Goal: Task Accomplishment & Management: Use online tool/utility

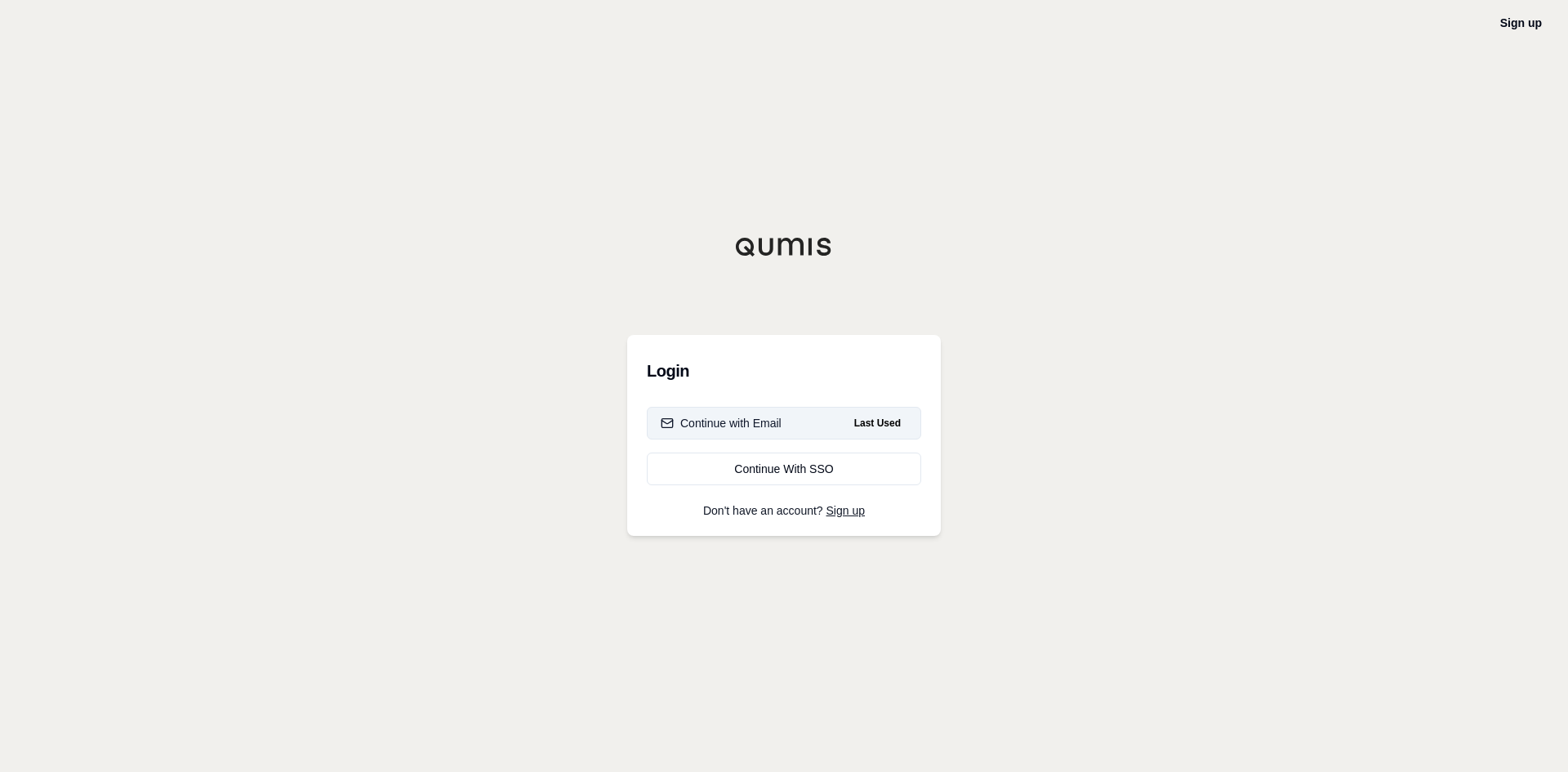
click at [720, 424] on div "Continue with Email" at bounding box center [721, 422] width 121 height 16
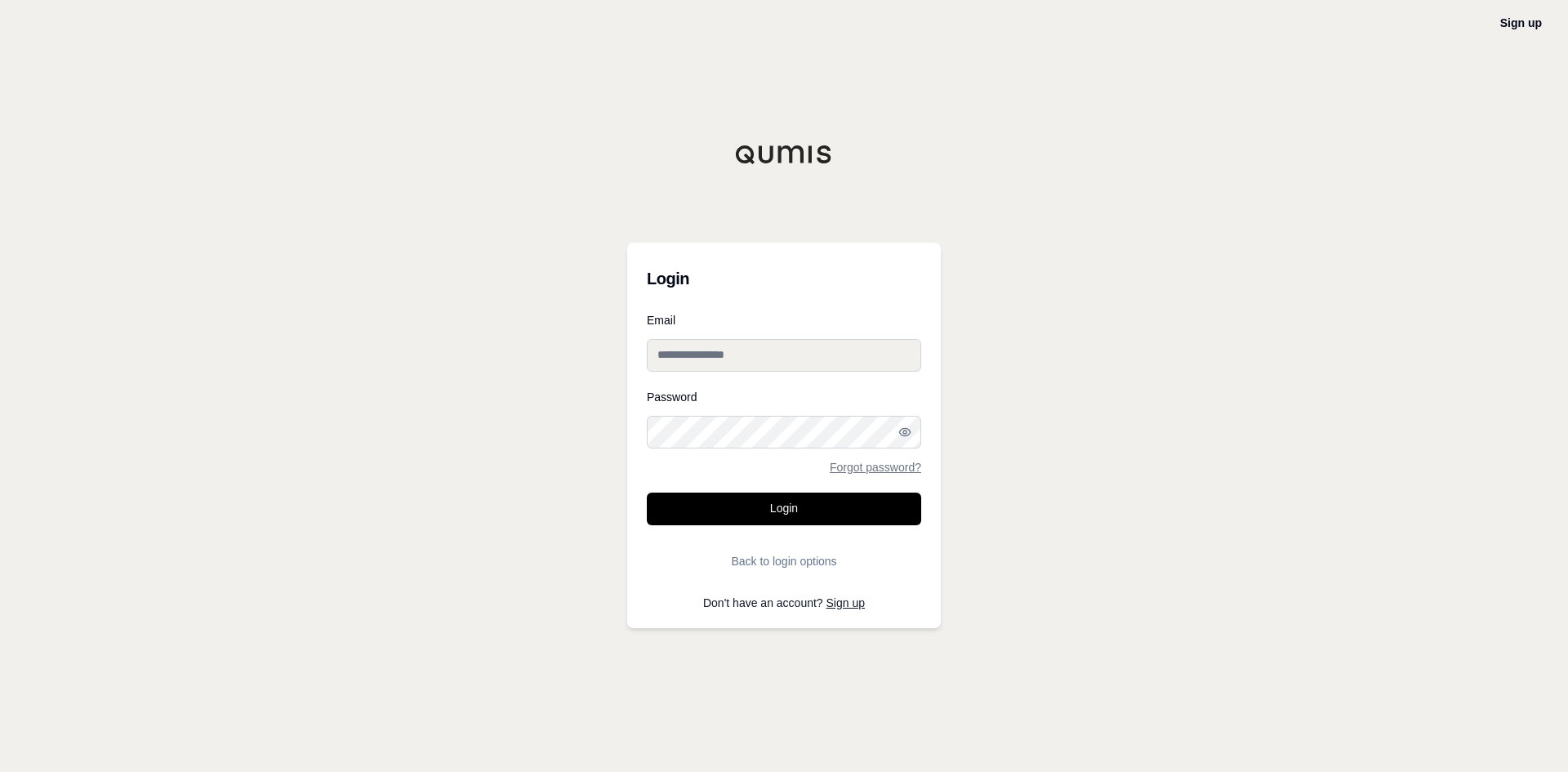
click at [691, 361] on input "Email" at bounding box center [784, 356] width 274 height 33
type input "**********"
drag, startPoint x: 760, startPoint y: 401, endPoint x: 756, endPoint y: 411, distance: 10.8
click at [757, 403] on div "Password Forgot password?" at bounding box center [784, 432] width 274 height 82
click at [910, 438] on icon "button" at bounding box center [905, 432] width 14 height 14
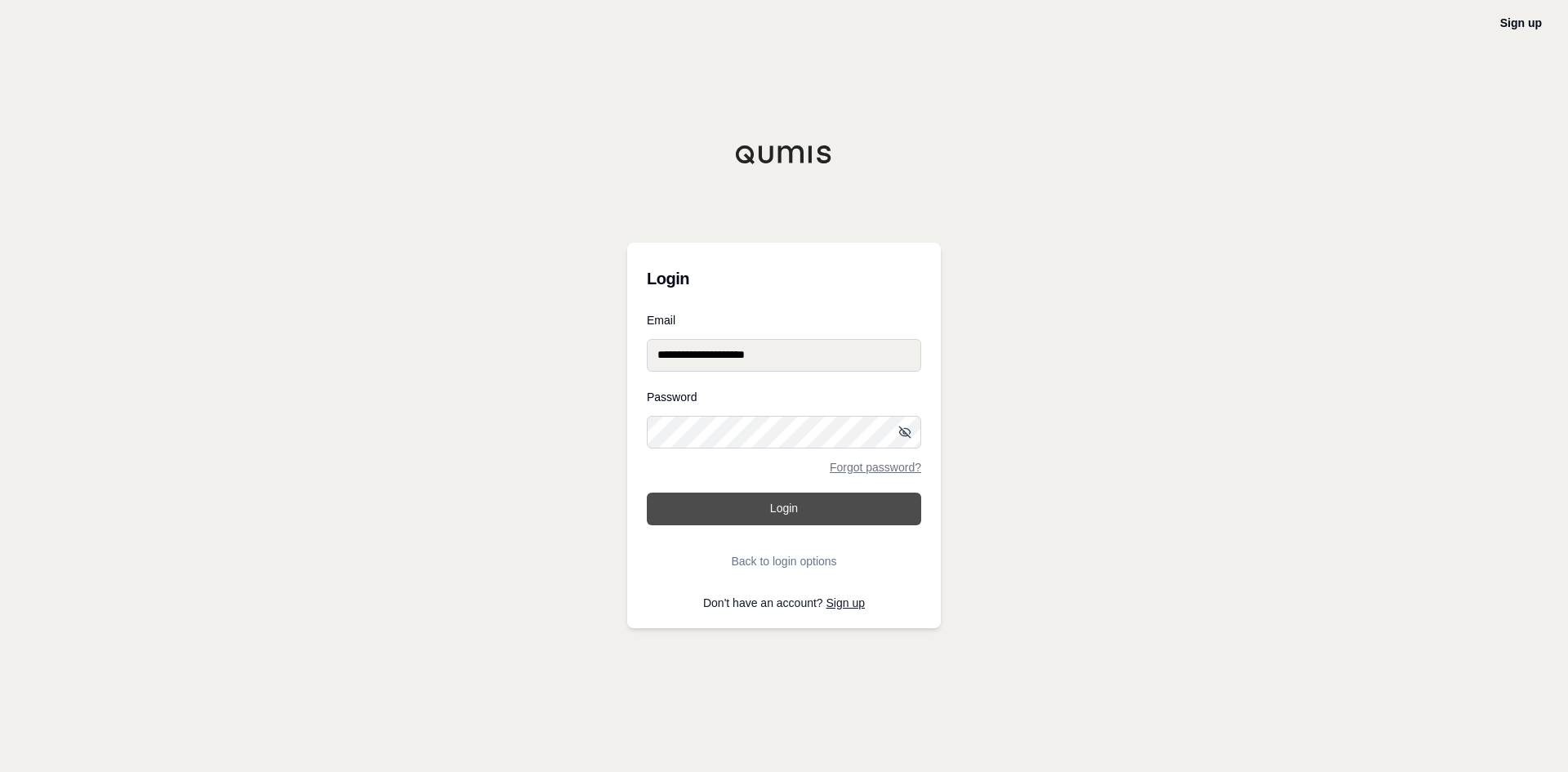
click at [759, 519] on button "Login" at bounding box center [784, 509] width 274 height 33
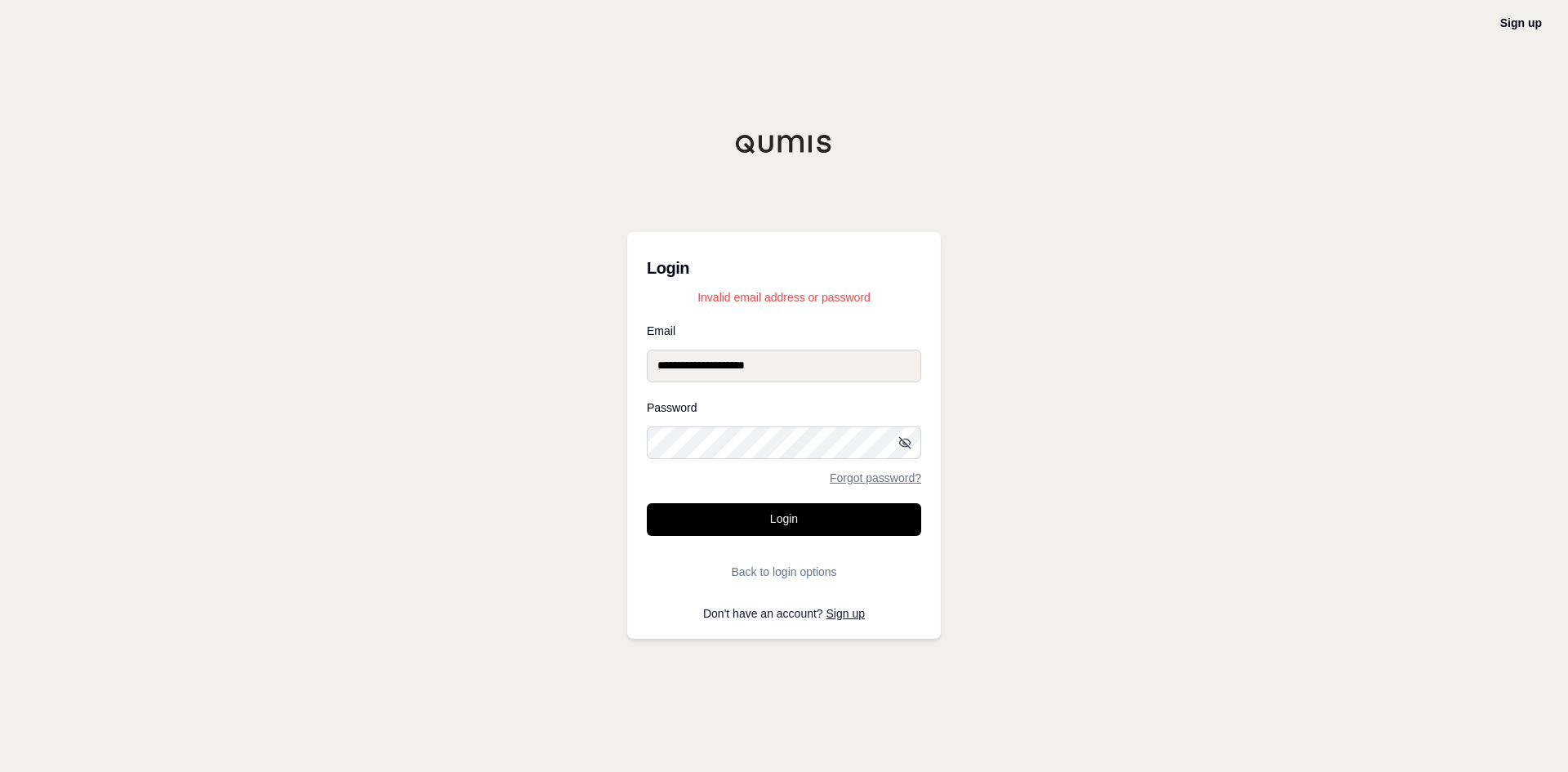
click at [646, 503] on button "Login" at bounding box center [784, 520] width 274 height 33
click at [772, 518] on button "Login" at bounding box center [784, 520] width 274 height 33
click at [586, 447] on div "**********" at bounding box center [784, 386] width 1568 height 772
click at [646, 503] on button "Login" at bounding box center [784, 520] width 274 height 33
click at [629, 443] on div "**********" at bounding box center [784, 435] width 314 height 407
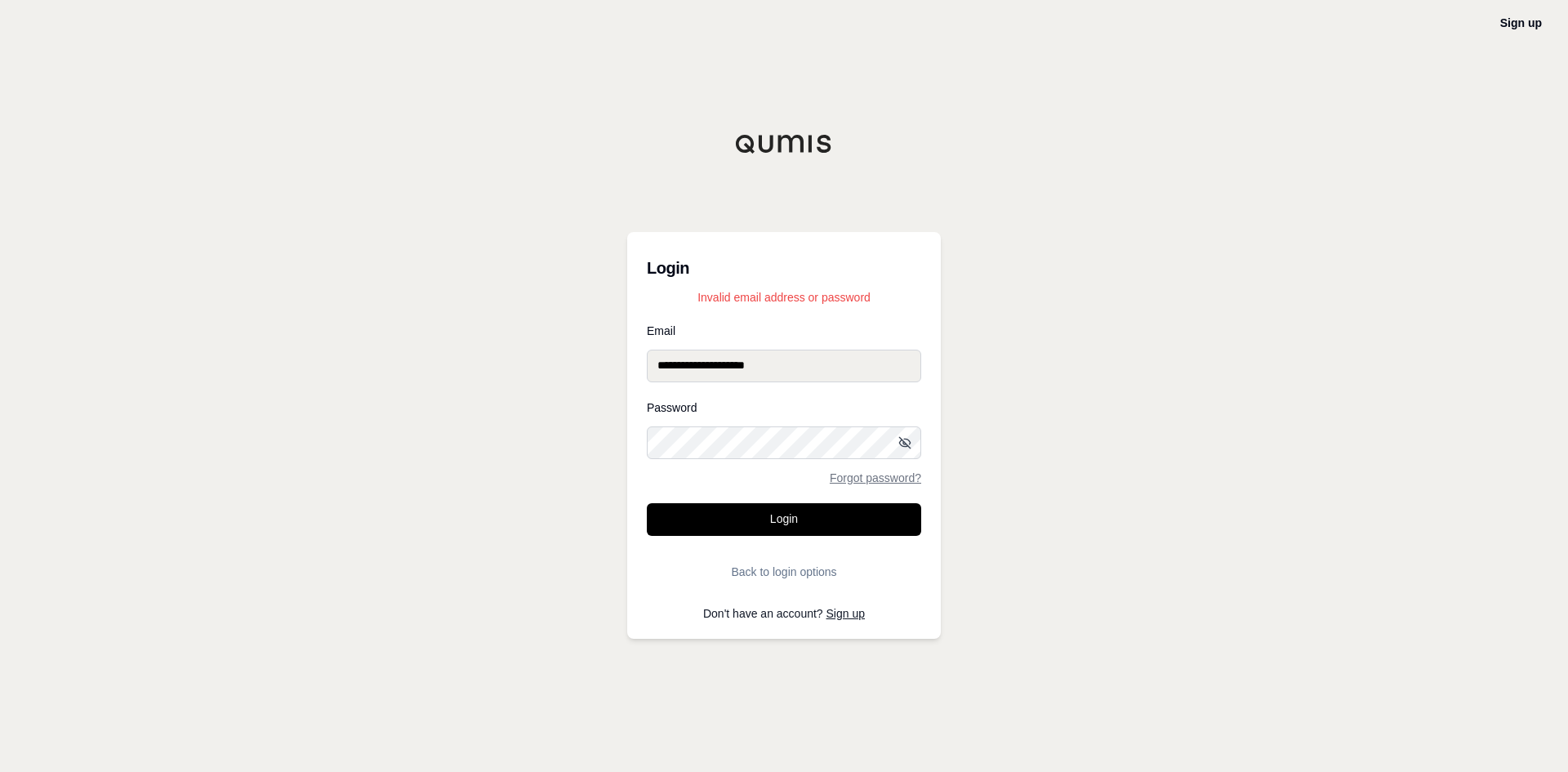
click at [646, 503] on button "Login" at bounding box center [784, 520] width 274 height 33
click at [883, 477] on link "Forgot password?" at bounding box center [875, 477] width 92 height 12
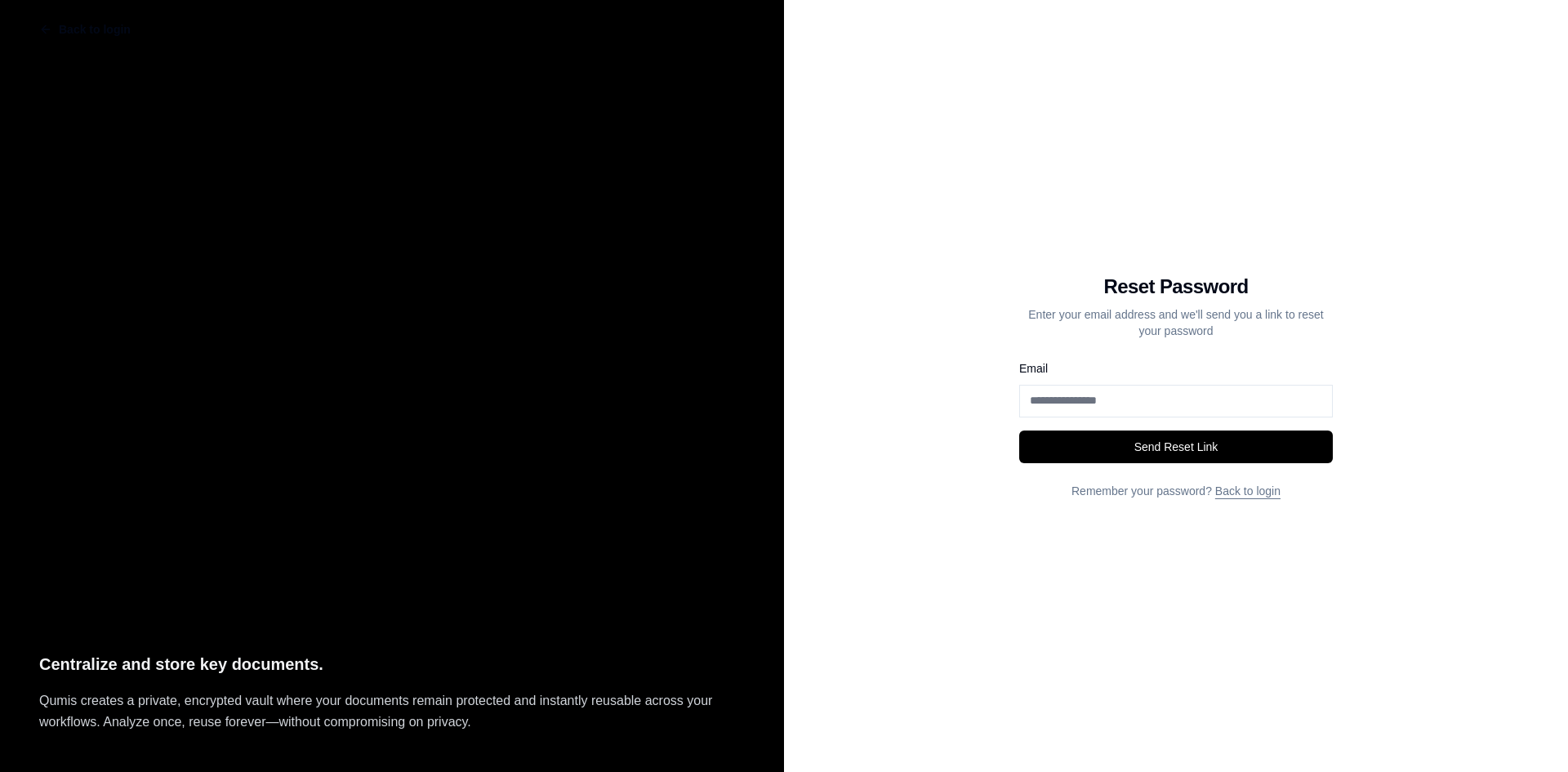
click at [1051, 397] on input "Email" at bounding box center [1176, 401] width 314 height 33
type input "**********"
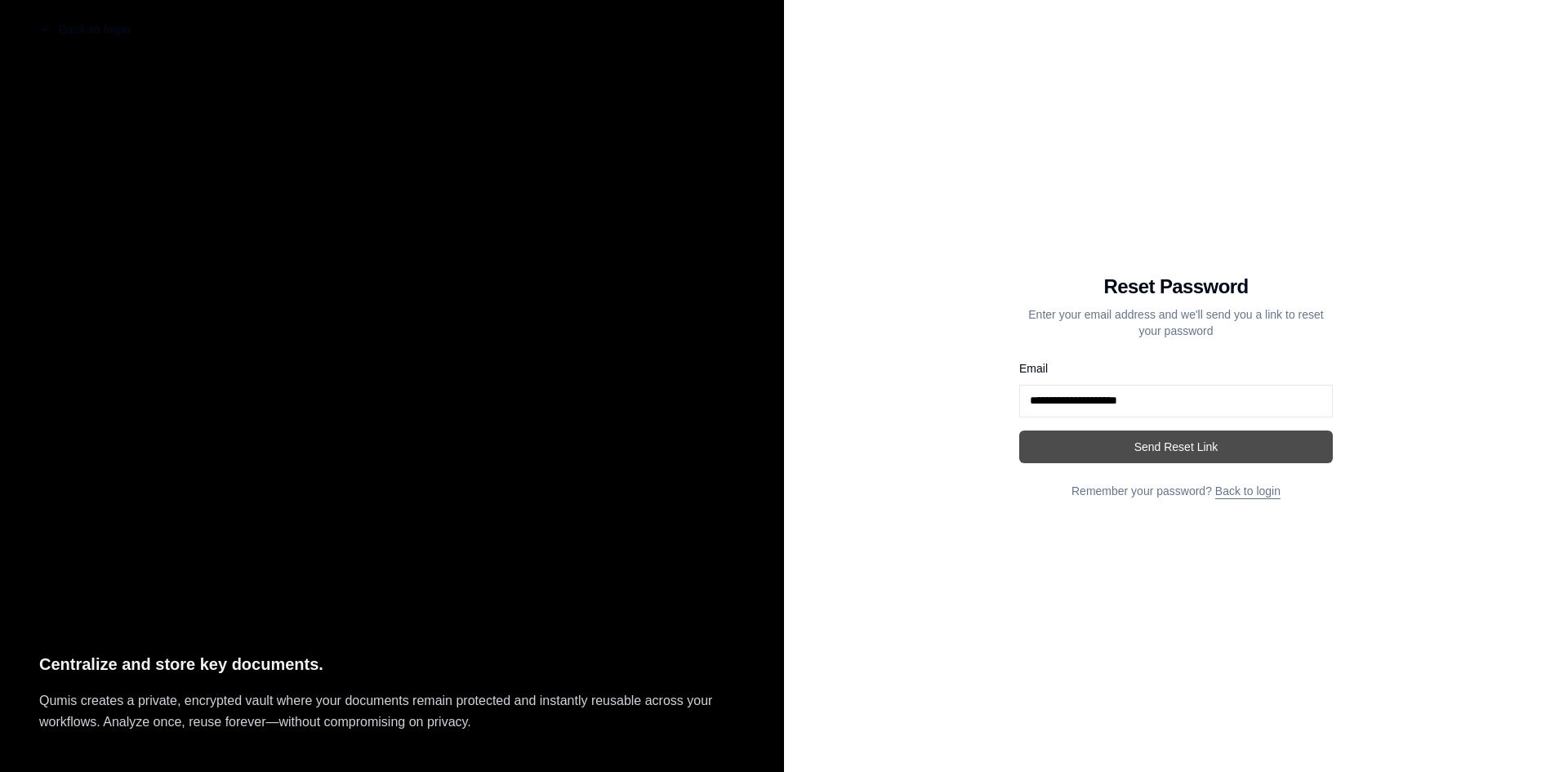
click at [1122, 441] on button "Send Reset Link" at bounding box center [1176, 446] width 314 height 33
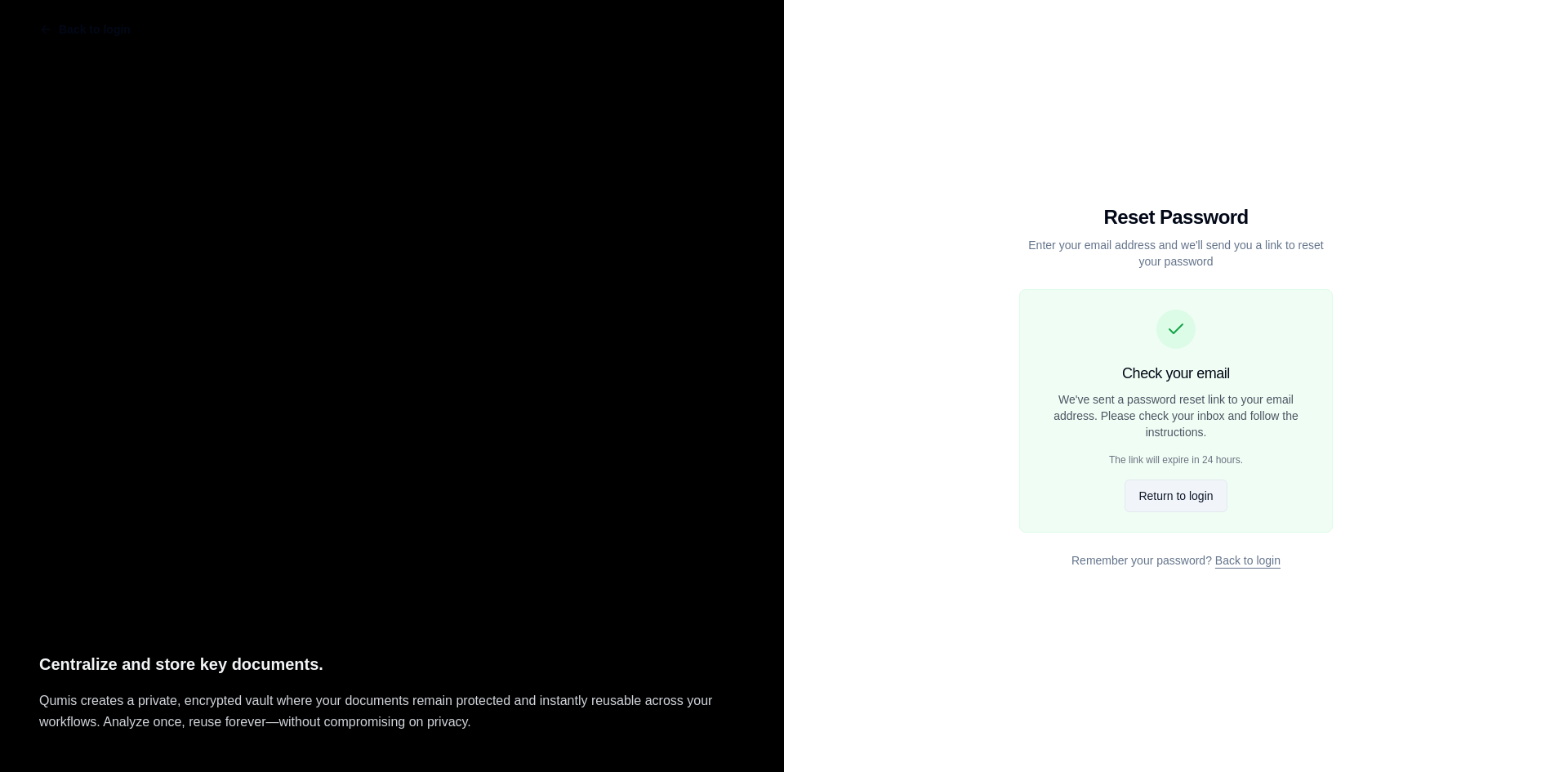
click at [1182, 500] on button "Return to login" at bounding box center [1176, 496] width 102 height 33
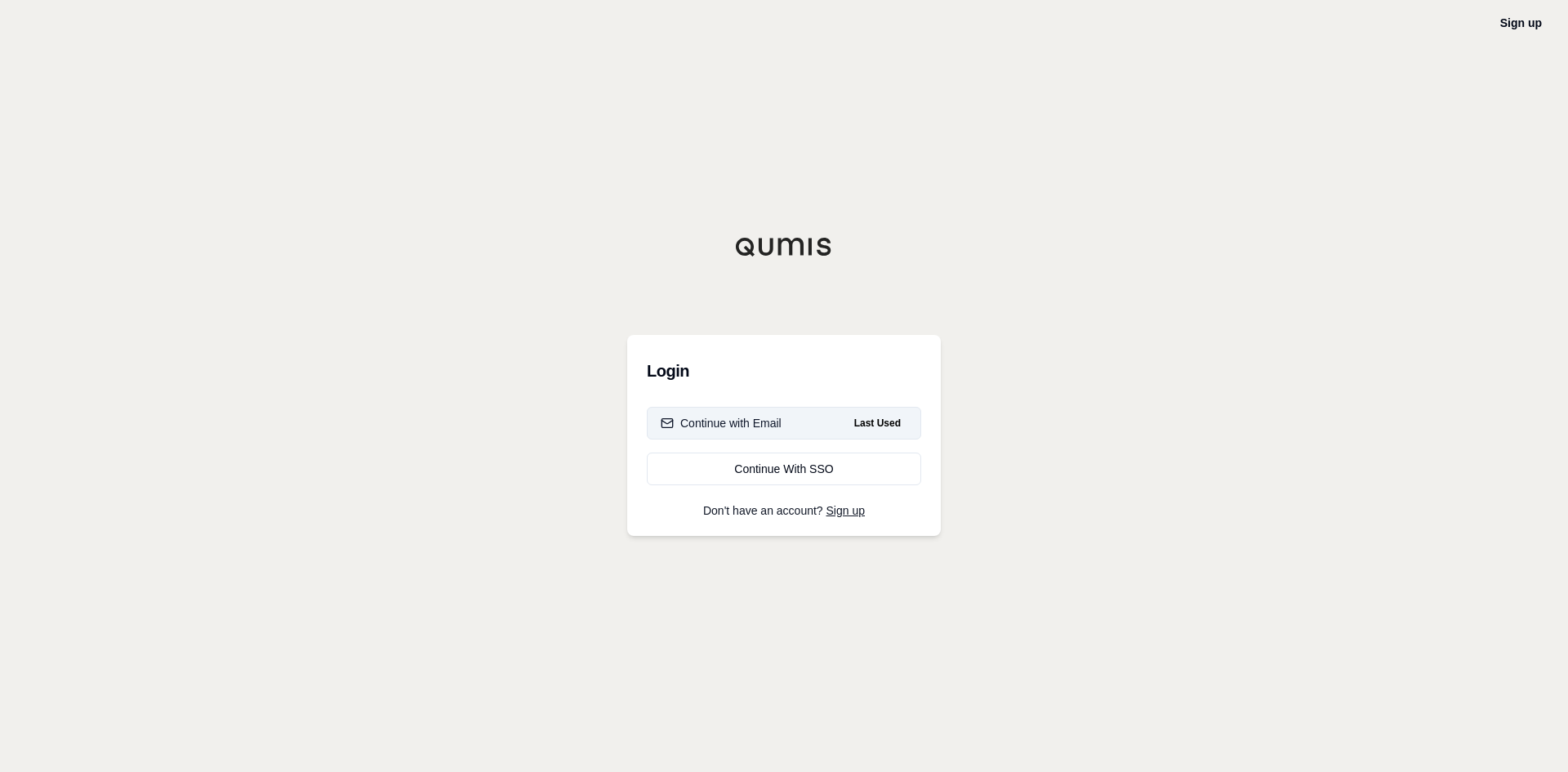
click at [752, 419] on div "Continue with Email" at bounding box center [721, 422] width 121 height 16
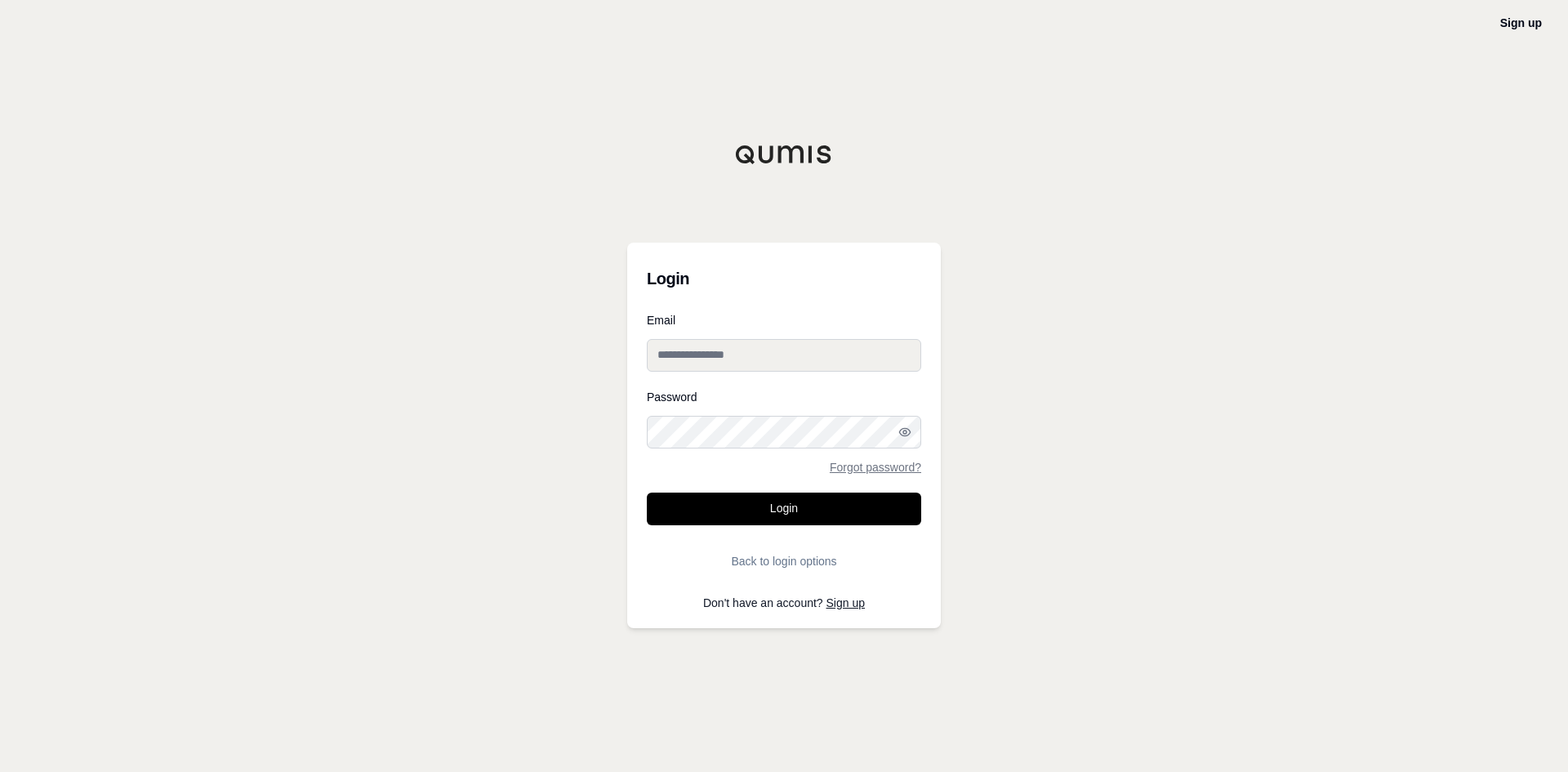
drag, startPoint x: 709, startPoint y: 351, endPoint x: 711, endPoint y: 361, distance: 10.2
click at [709, 351] on input "Email" at bounding box center [784, 356] width 274 height 33
type input "**********"
click at [646, 493] on button "Login" at bounding box center [784, 509] width 274 height 33
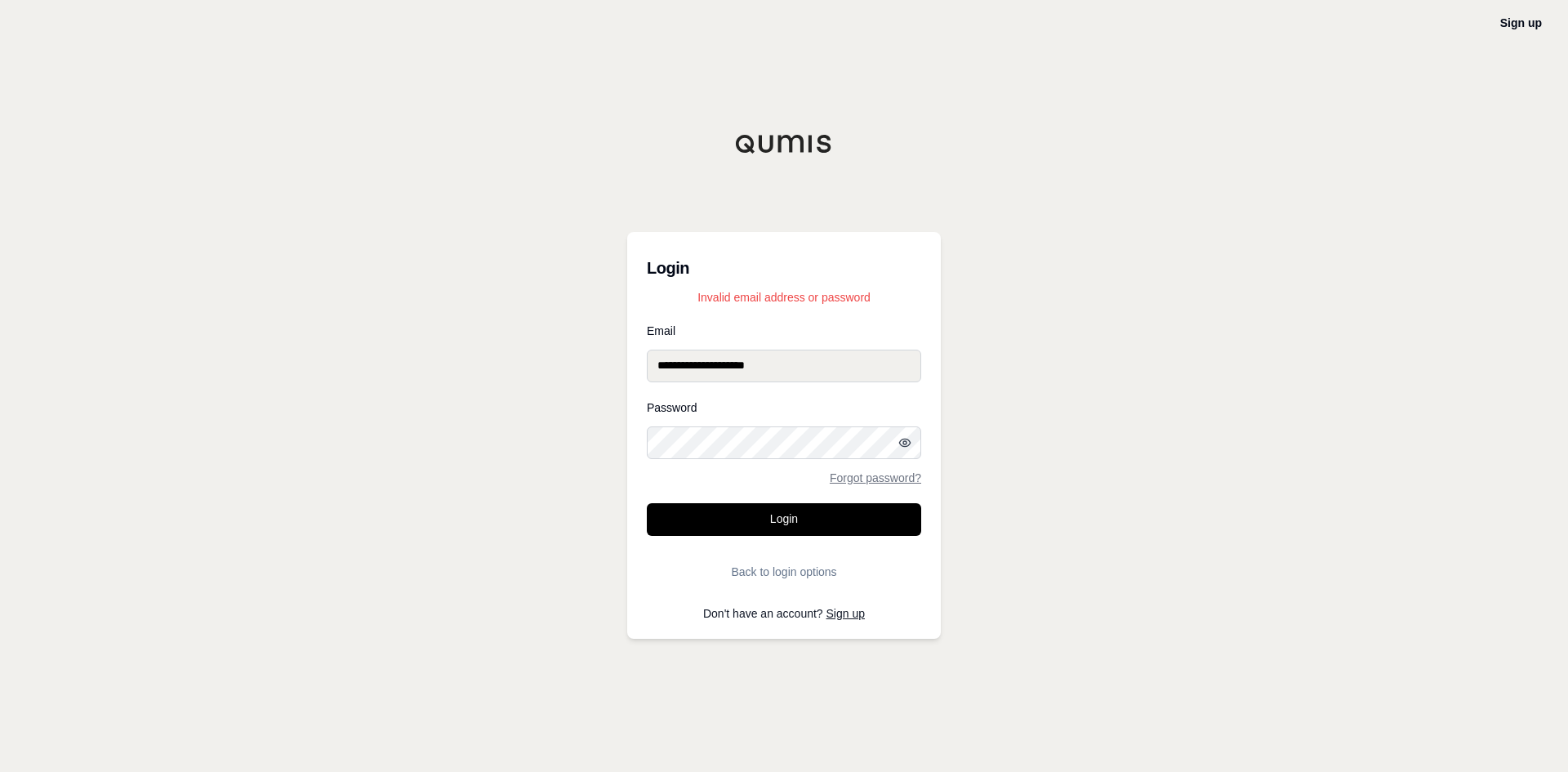
click at [901, 439] on icon "button" at bounding box center [905, 443] width 14 height 14
click at [646, 503] on button "Login" at bounding box center [784, 520] width 274 height 33
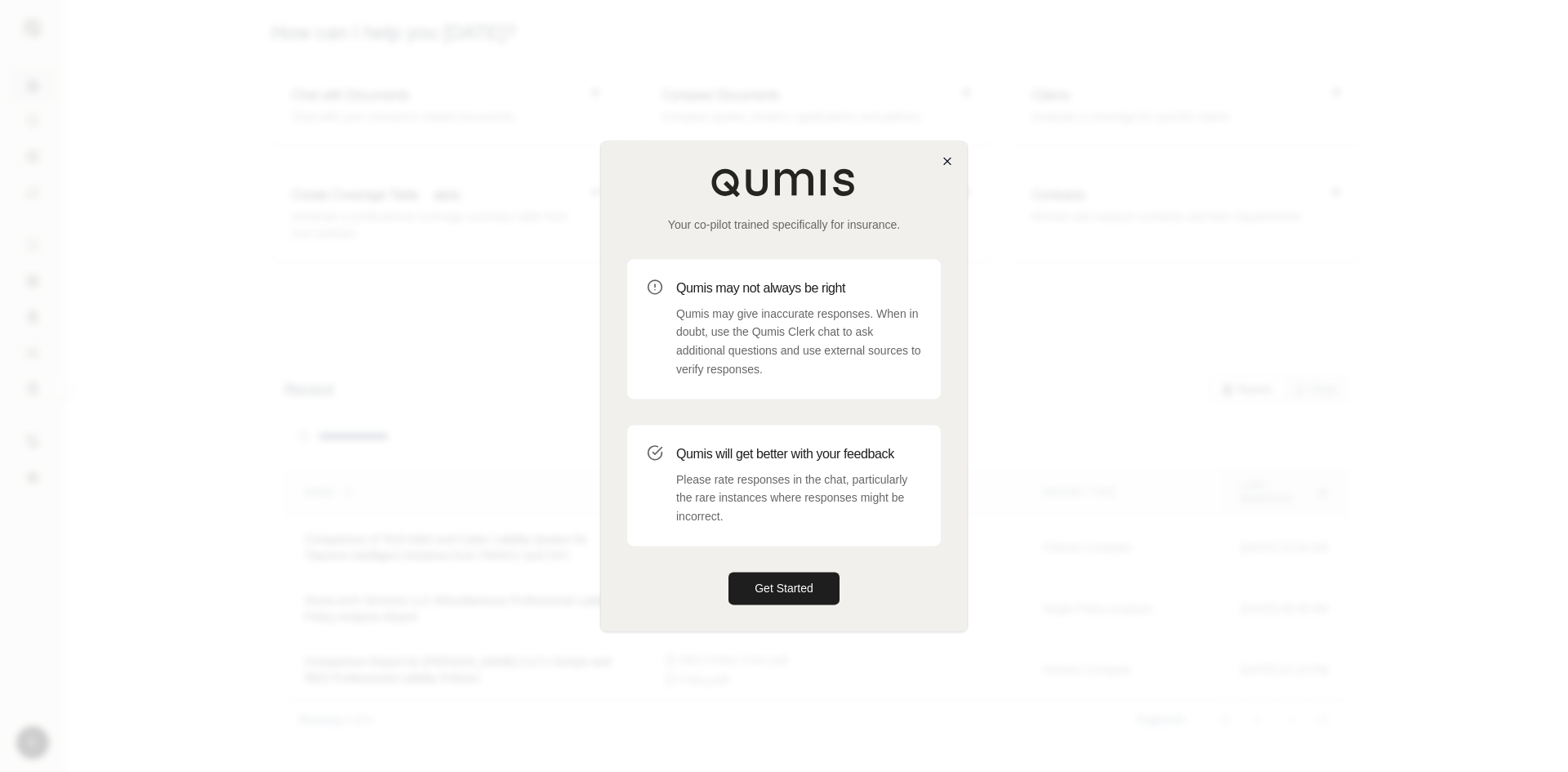
click at [941, 165] on div "Your co-pilot trained specifically for insurance. Qumis may not always be right…" at bounding box center [784, 386] width 367 height 491
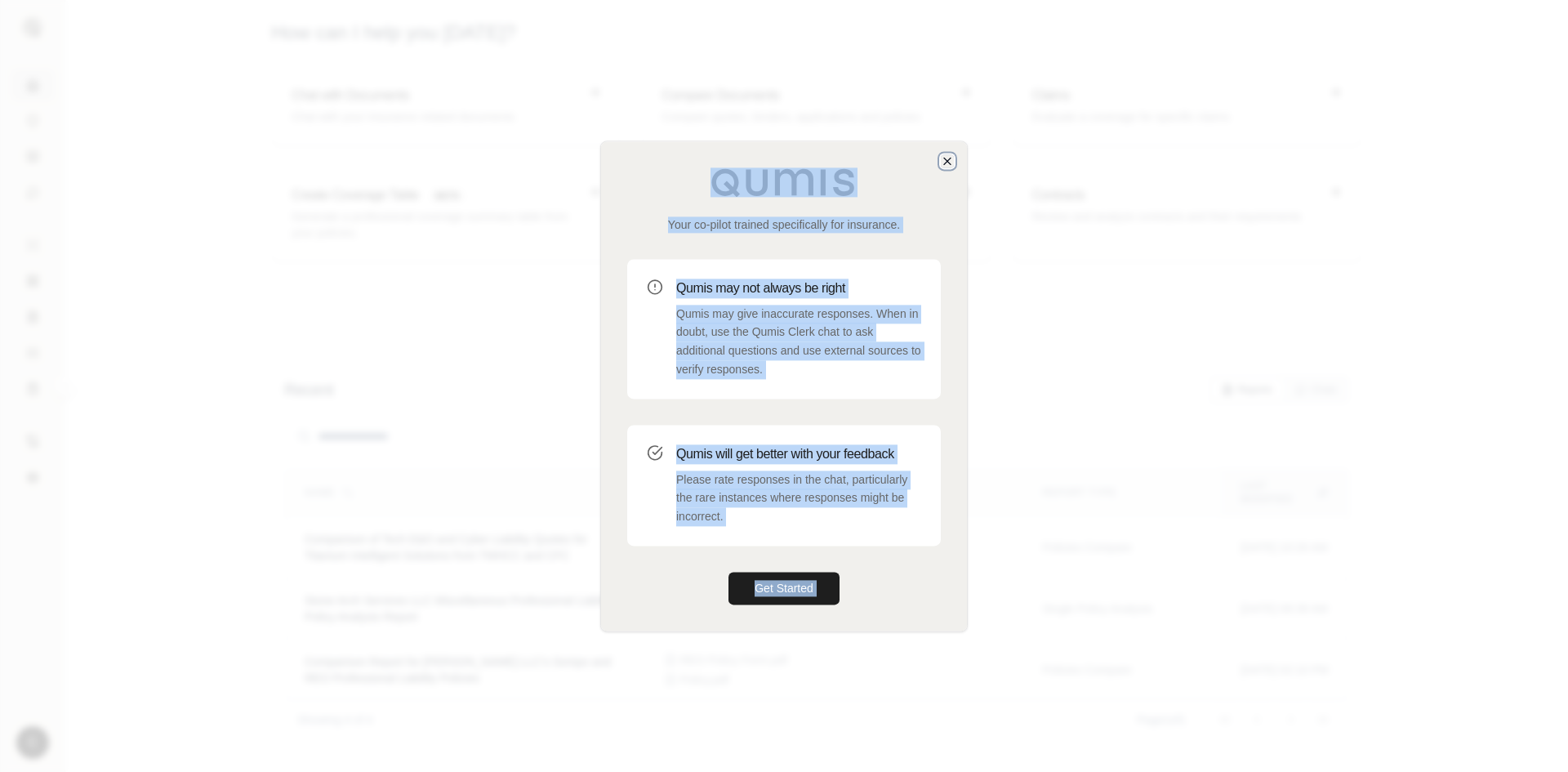
click at [947, 163] on icon "button" at bounding box center [948, 161] width 14 height 14
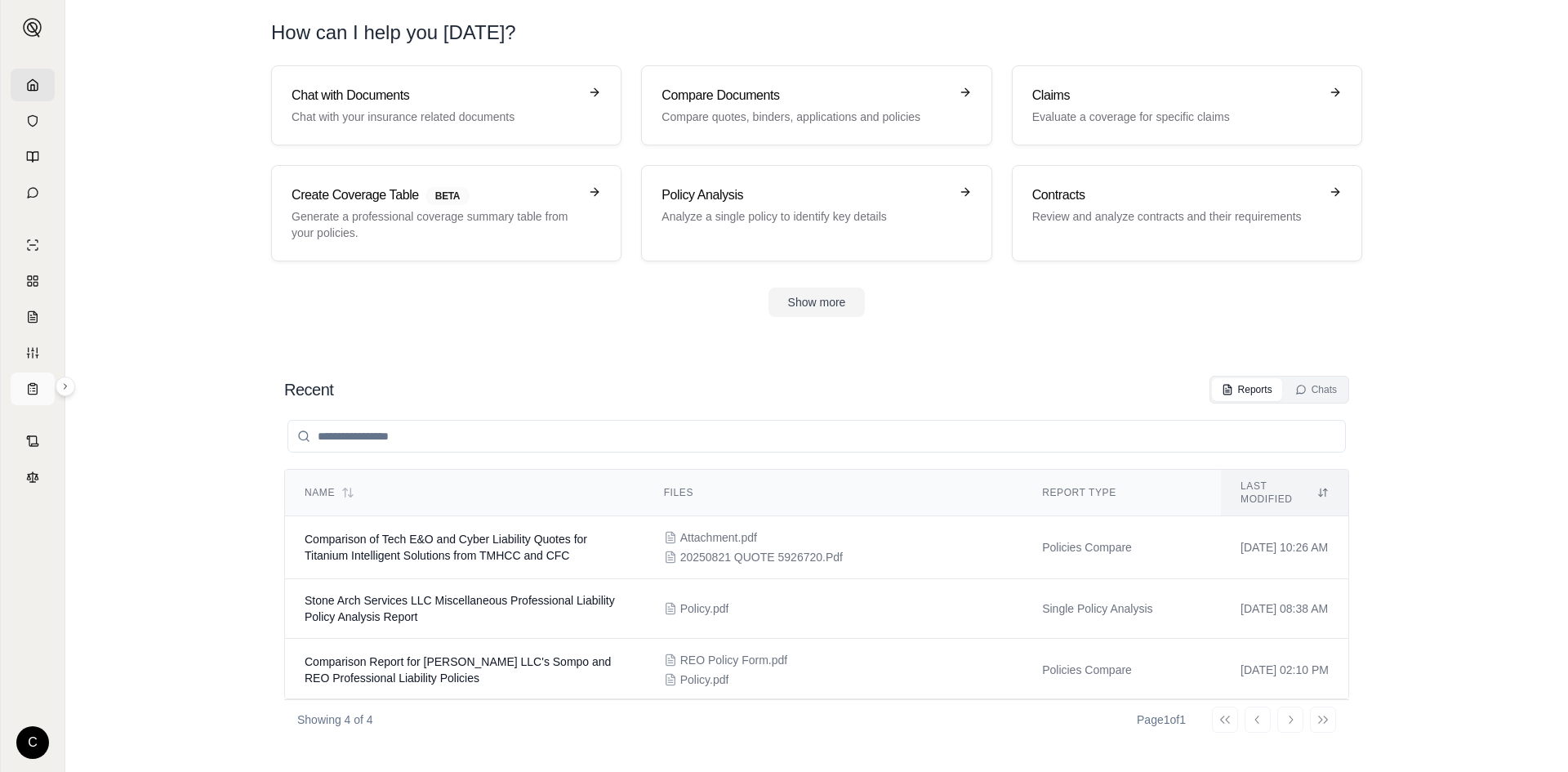
click at [29, 392] on icon at bounding box center [33, 389] width 9 height 10
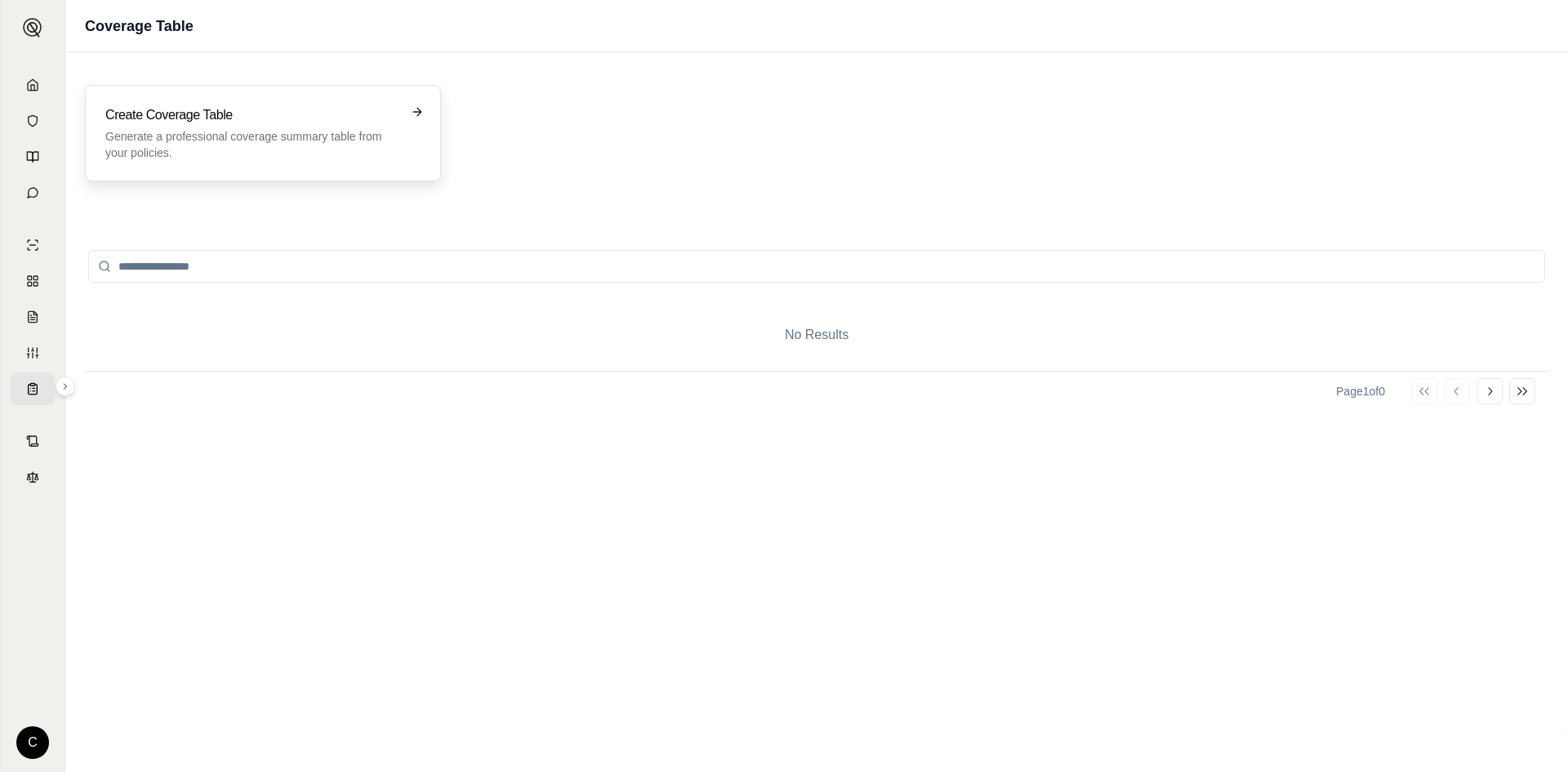
click at [263, 138] on p "Generate a professional coverage summary table from your policies." at bounding box center [251, 145] width 293 height 33
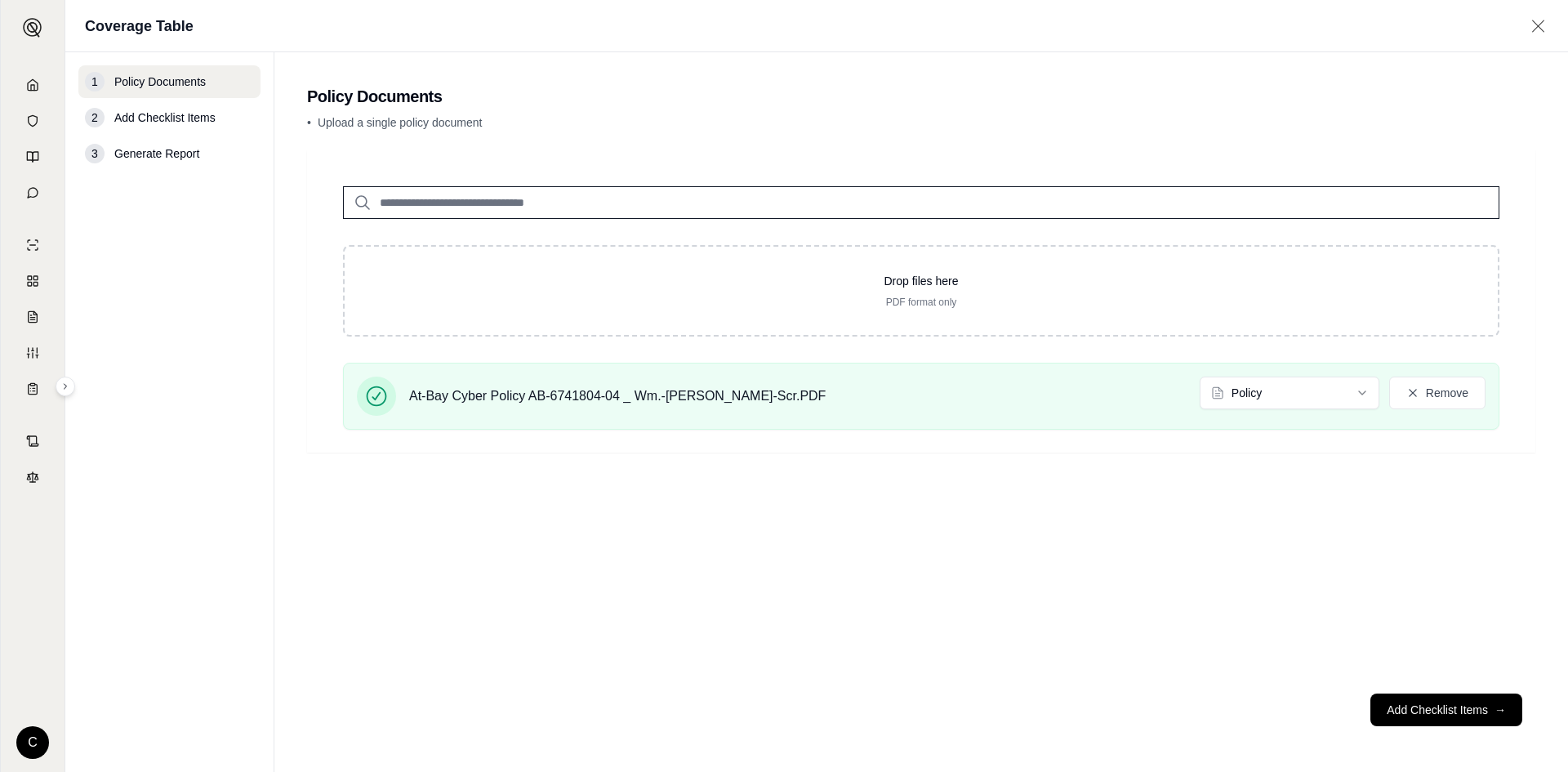
click at [435, 730] on footer "Add Checklist Items →" at bounding box center [921, 709] width 1228 height 59
click at [1439, 713] on button "Add Checklist Items →" at bounding box center [1445, 709] width 152 height 33
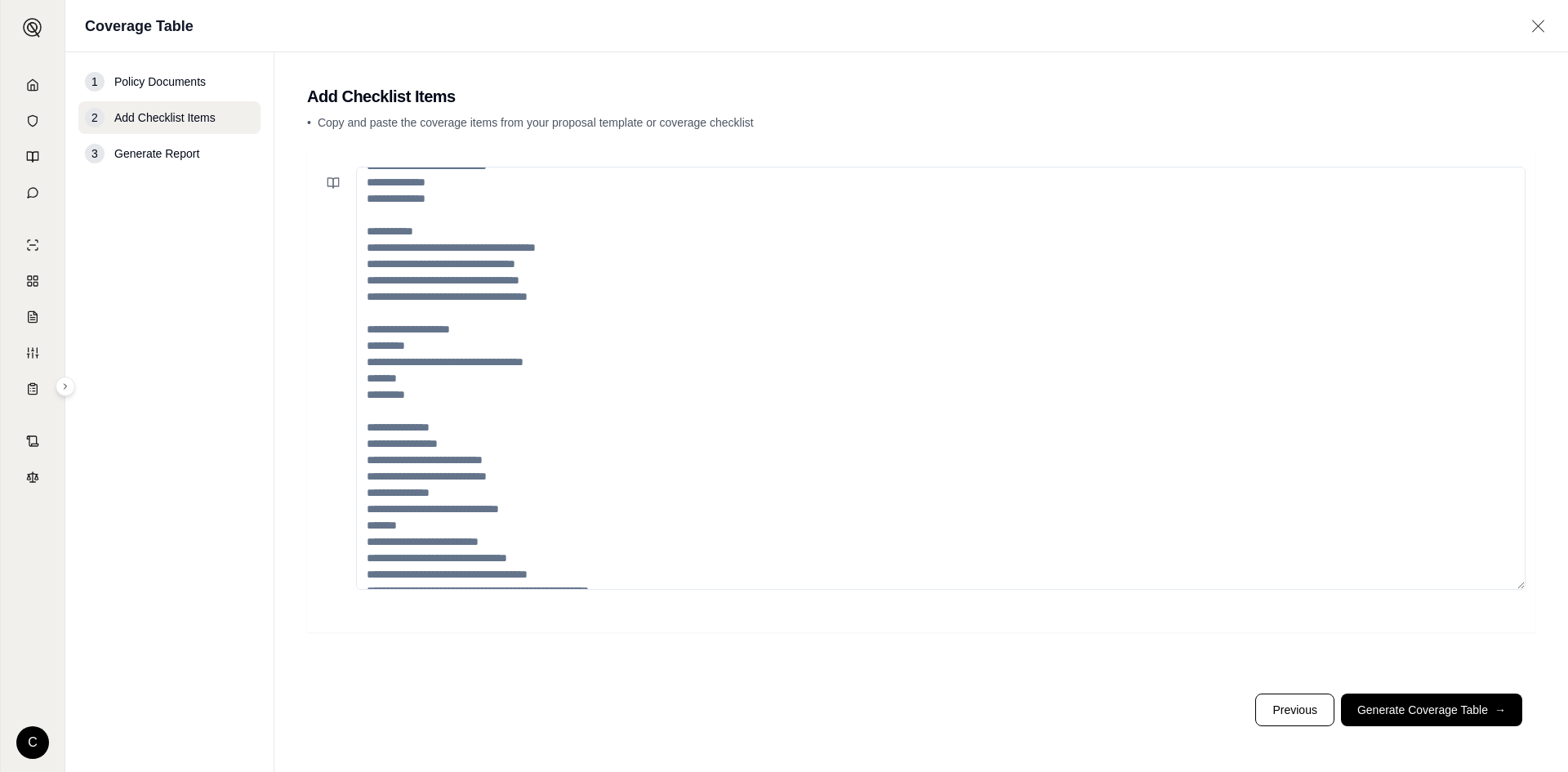
scroll to position [277, 0]
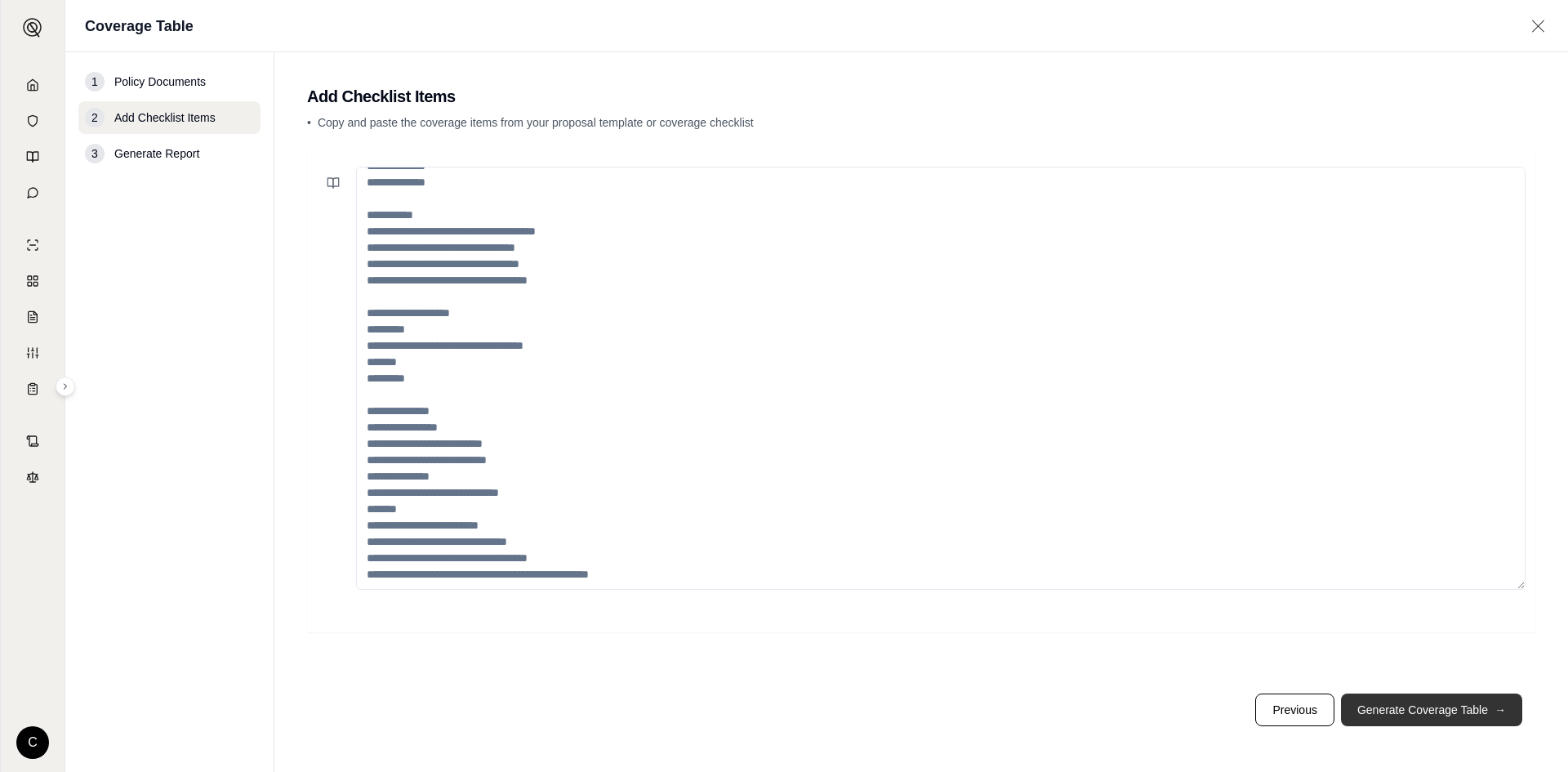
click at [1442, 717] on button "Generate Coverage Table →" at bounding box center [1432, 709] width 182 height 33
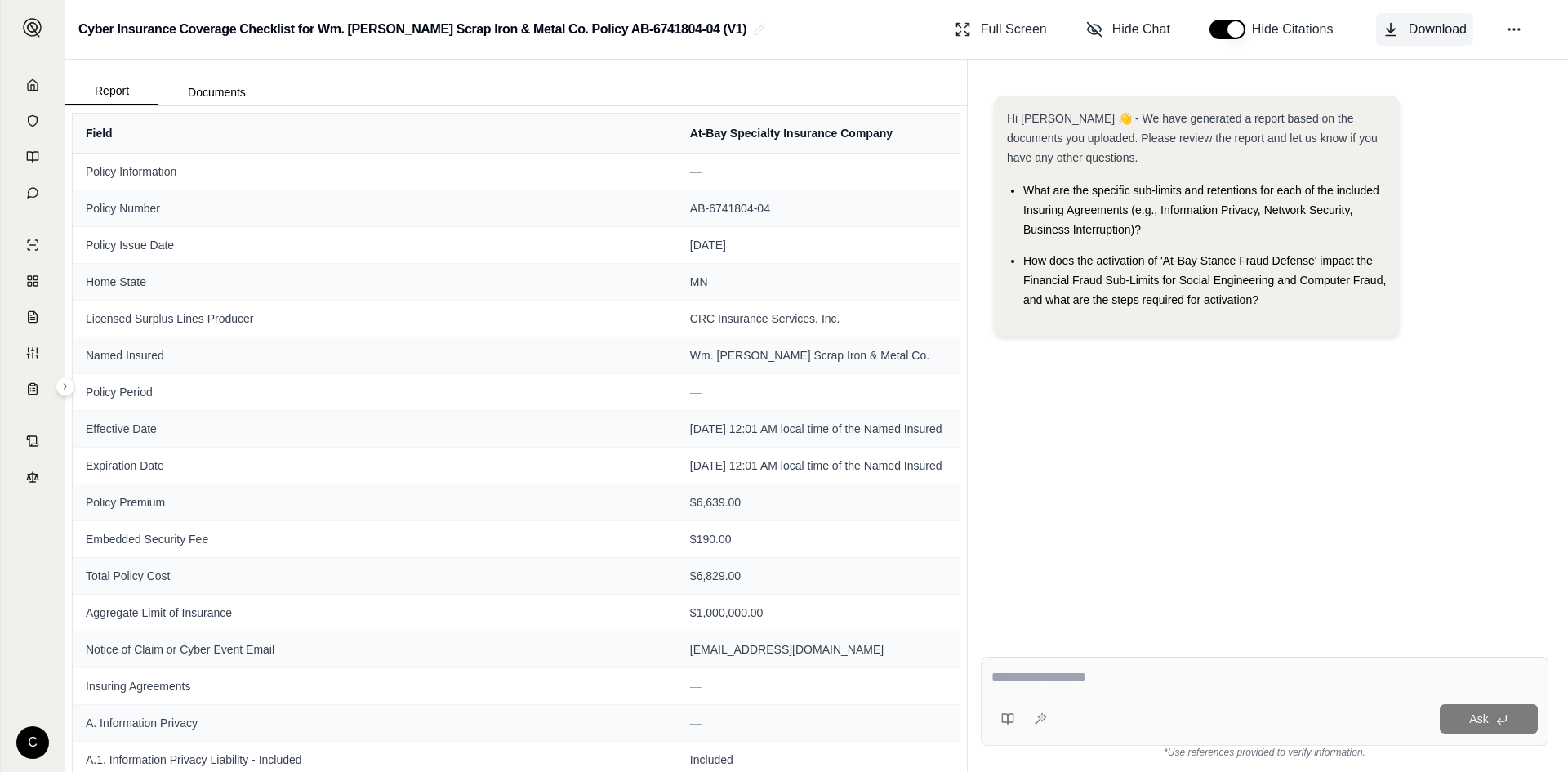
click at [1414, 24] on span "Download" at bounding box center [1438, 29] width 58 height 19
